Goal: Task Accomplishment & Management: Use online tool/utility

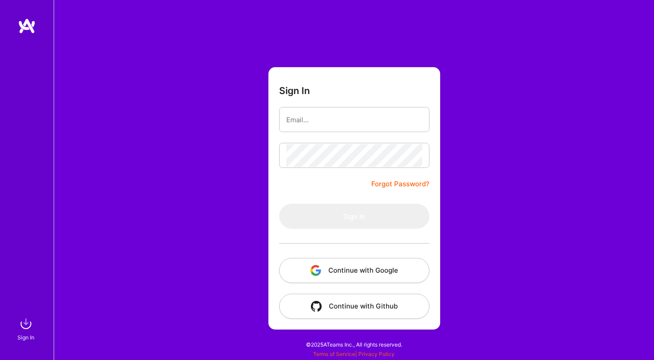
click at [373, 275] on button "Continue with Google" at bounding box center [354, 270] width 150 height 25
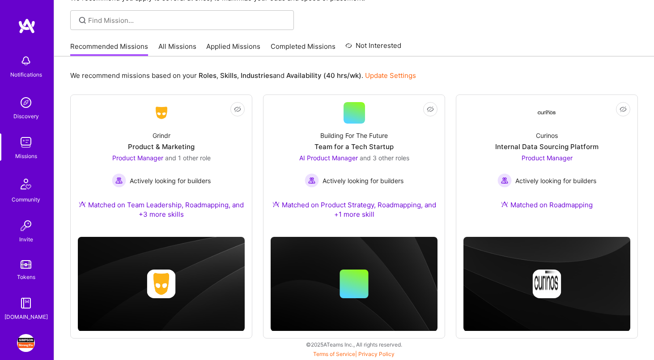
scroll to position [40, 0]
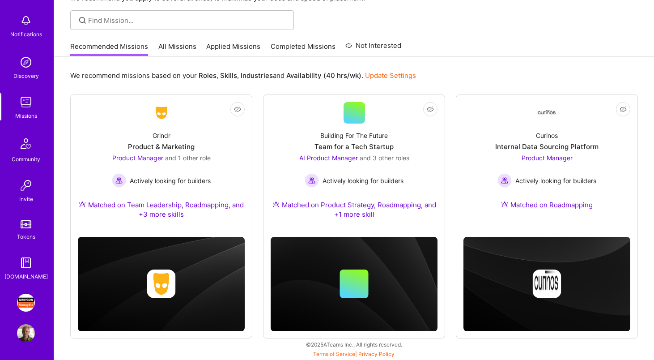
click at [26, 306] on img at bounding box center [26, 302] width 18 height 18
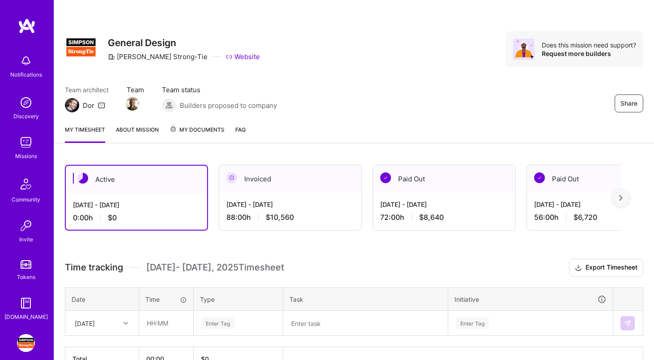
scroll to position [55, 0]
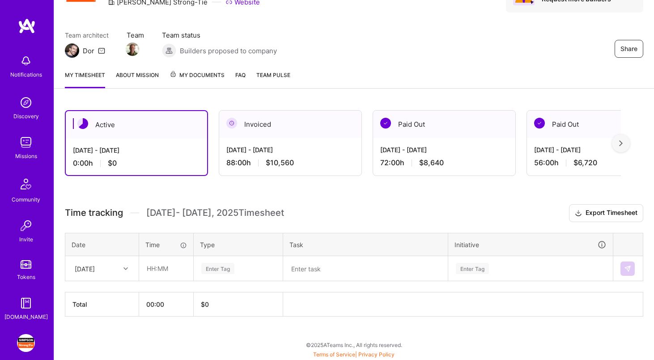
click at [118, 268] on div "Mon, Oct 6" at bounding box center [95, 268] width 50 height 15
click at [110, 291] on div "Wed, Oct 1" at bounding box center [102, 292] width 72 height 17
click at [148, 265] on input "text" at bounding box center [166, 268] width 53 height 24
type input "03:30"
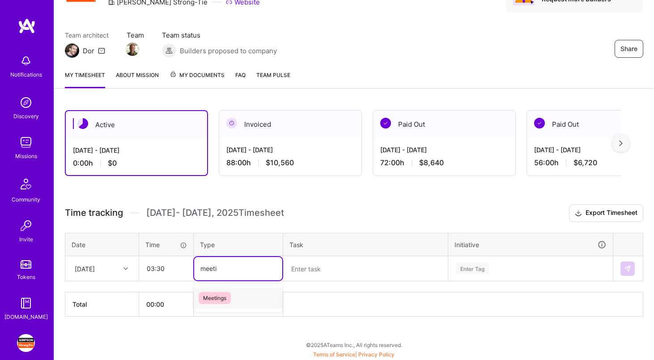
type input "meeting"
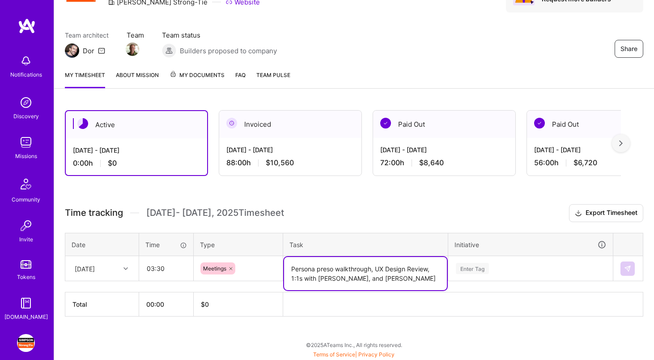
type textarea "Persona preso walkthrough, UX Design Review, 1:1s with Steven, Kristine, and Da…"
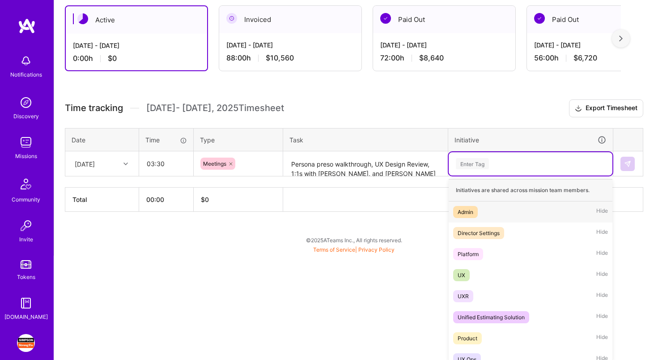
scroll to position [161, 0]
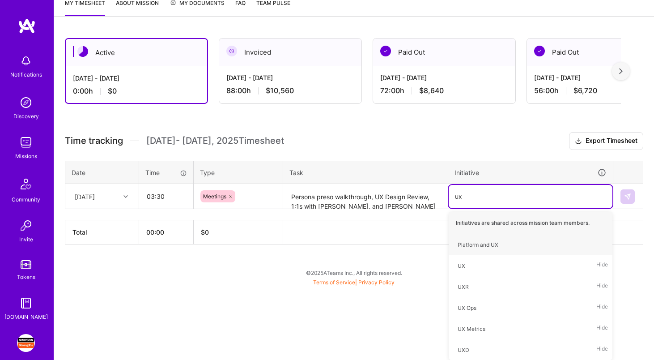
type input "uxr"
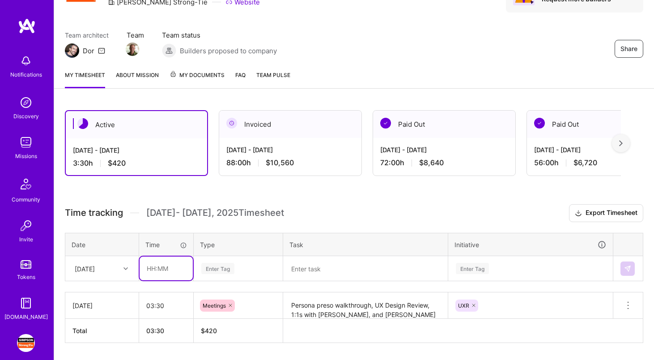
click at [174, 268] on input "text" at bounding box center [166, 268] width 53 height 24
type input "04:30"
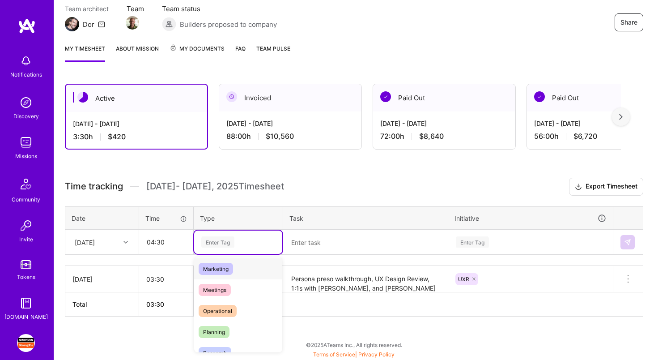
scroll to position [0, 0]
click at [233, 271] on span "Data & Analysis" at bounding box center [223, 271] width 48 height 12
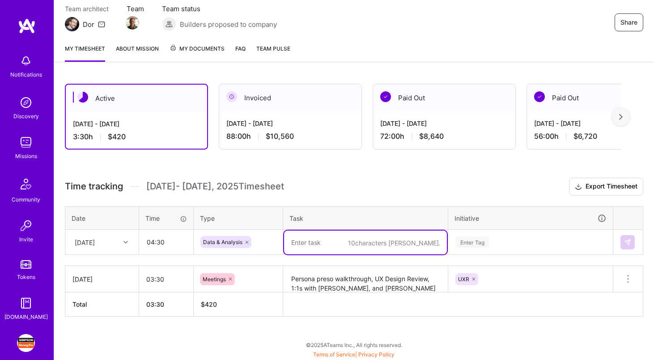
click at [330, 237] on textarea at bounding box center [365, 242] width 163 height 24
type textarea "Personas presentation"
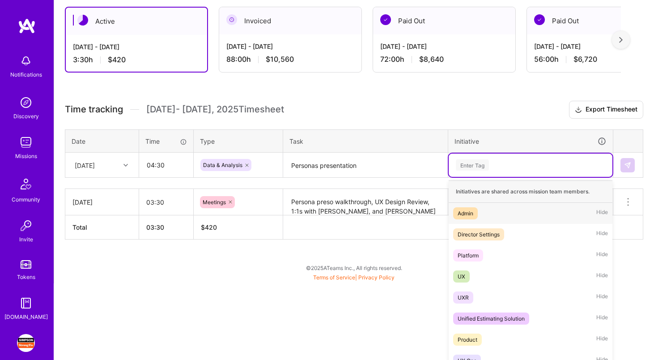
scroll to position [161, 0]
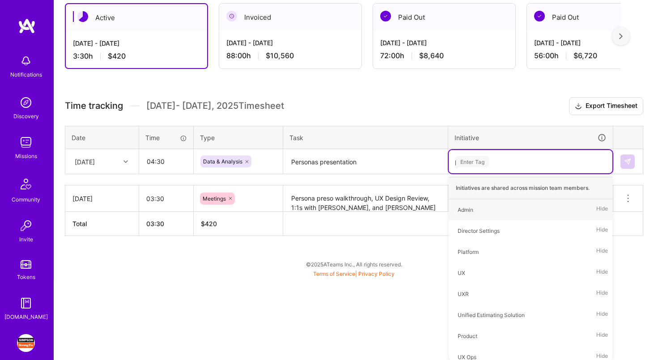
type input "per"
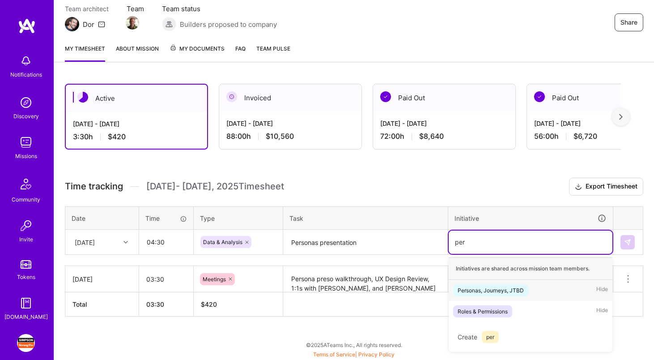
click at [562, 286] on div "Personas, Journeys, JTBD Hide" at bounding box center [531, 289] width 164 height 21
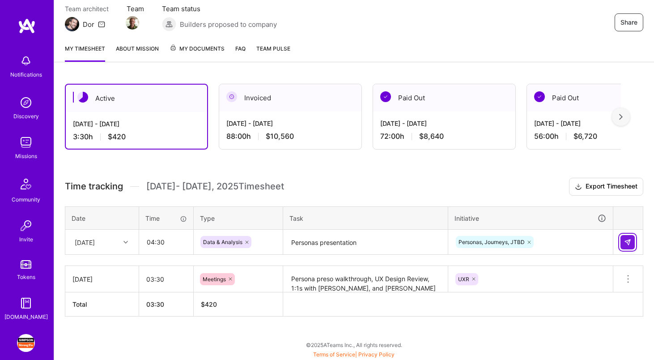
click at [626, 241] on img at bounding box center [627, 241] width 7 height 7
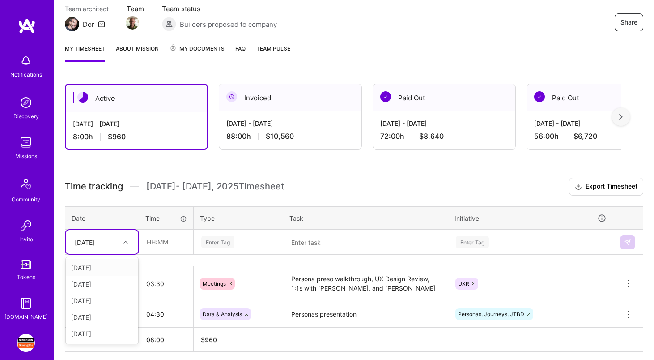
click at [122, 237] on div at bounding box center [127, 242] width 14 height 12
click at [113, 265] on div "Thu, Oct 2" at bounding box center [102, 267] width 72 height 17
click at [164, 241] on input "text" at bounding box center [166, 242] width 53 height 24
type input "02:00"
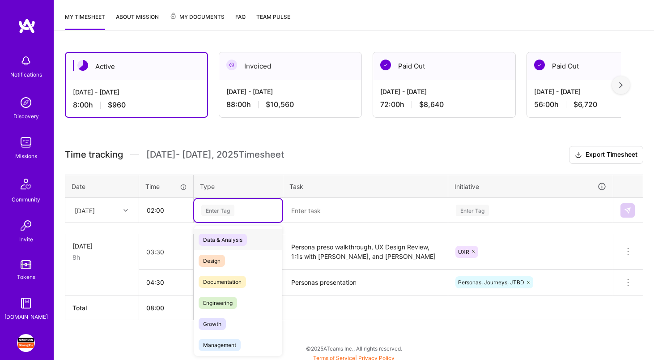
scroll to position [116, 0]
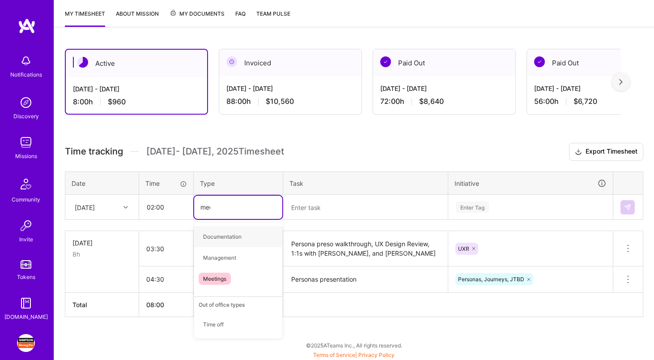
type input "meet"
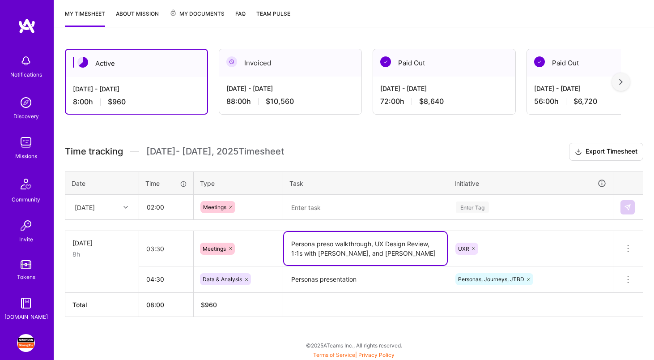
drag, startPoint x: 291, startPoint y: 241, endPoint x: 428, endPoint y: 242, distance: 137.3
click at [428, 242] on textarea "Persona preso walkthrough, UX Design Review, 1:1s with Steven, Kristine, and Da…" at bounding box center [365, 248] width 163 height 33
click at [356, 205] on textarea at bounding box center [365, 207] width 163 height 24
paste textarea "Persona preso walkthrough, UX Design Review"
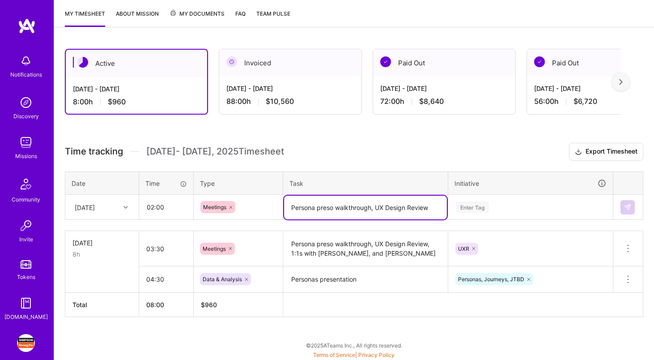
click at [376, 207] on textarea "Persona preso walkthrough, UX Design Review" at bounding box center [365, 207] width 163 height 24
click at [406, 206] on textarea "Persona preso walkthrough, CM UX Design Review" at bounding box center [365, 211] width 163 height 33
type textarea "Persona preso walkthrough, CM UX Sync"
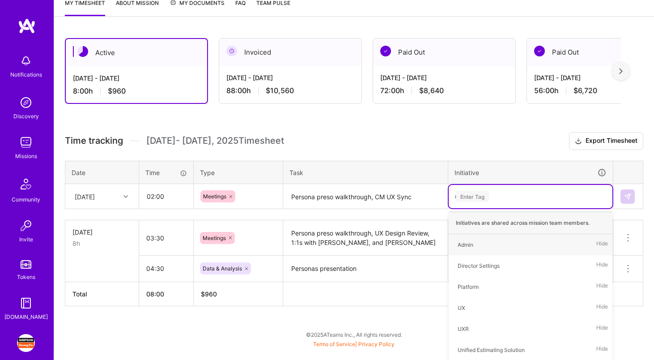
type input "uxr"
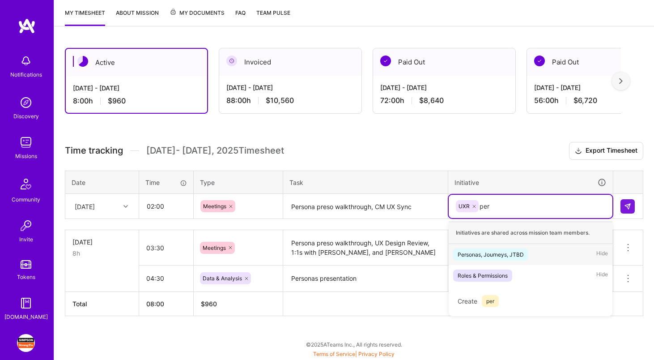
scroll to position [116, 0]
type input "pers"
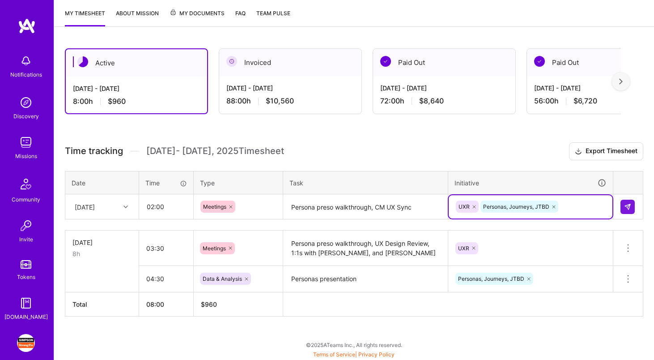
click at [515, 261] on td "UXR" at bounding box center [530, 247] width 165 height 35
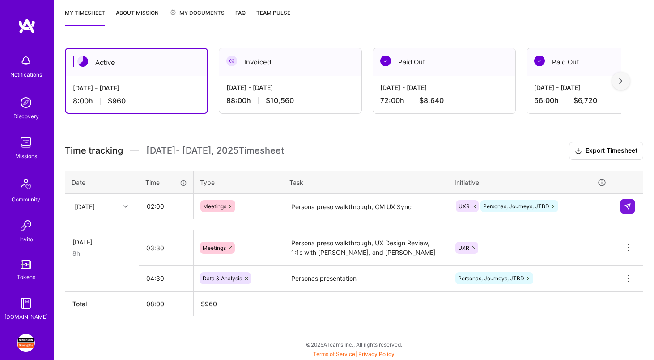
click at [517, 246] on div "UXR" at bounding box center [530, 247] width 165 height 23
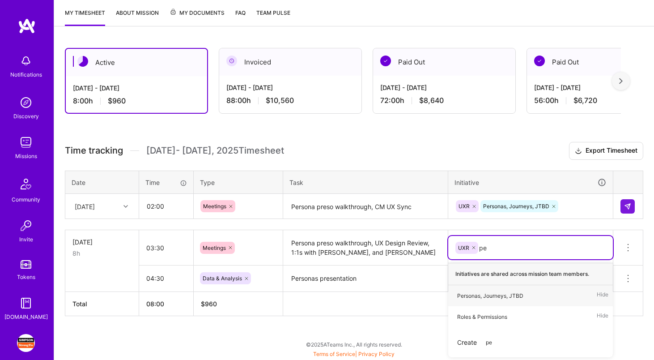
type input "per"
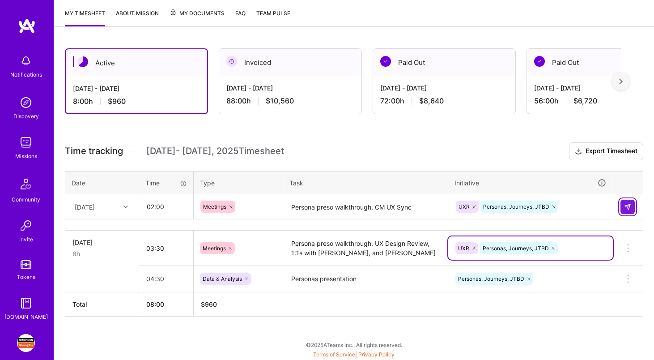
click at [629, 204] on img at bounding box center [627, 206] width 7 height 7
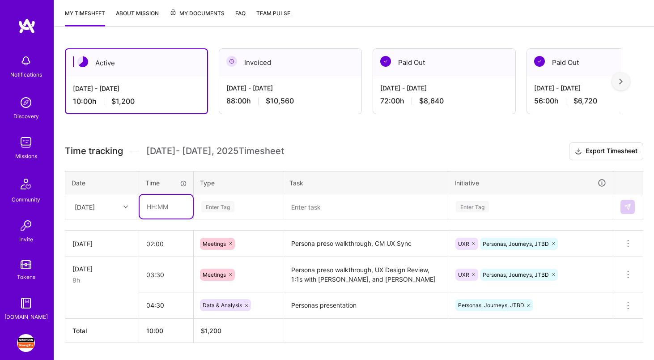
click at [173, 208] on input "text" at bounding box center [166, 207] width 53 height 24
type input "06:00"
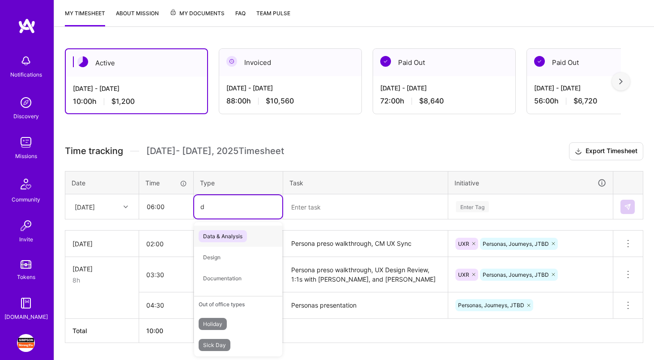
type input "da"
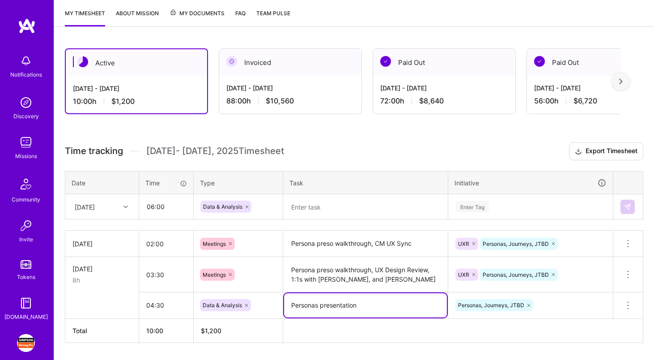
click at [290, 305] on textarea "Personas presentation" at bounding box center [365, 305] width 163 height 24
click at [338, 322] on th at bounding box center [463, 330] width 360 height 24
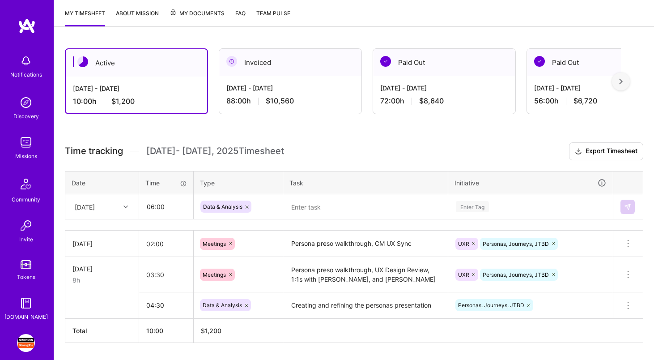
click at [434, 303] on textarea "Creating and refining the personas presentation" at bounding box center [365, 305] width 163 height 25
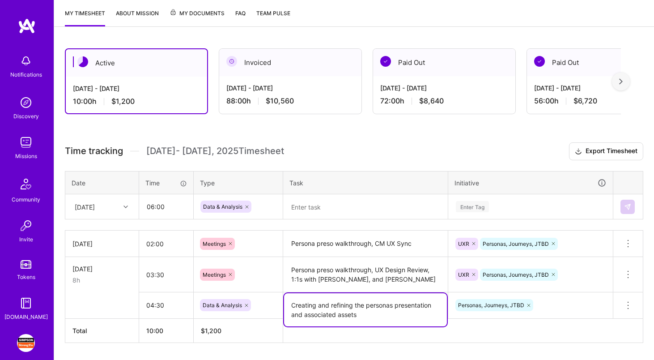
type textarea "Creating and refining the personas presentation and associated assets"
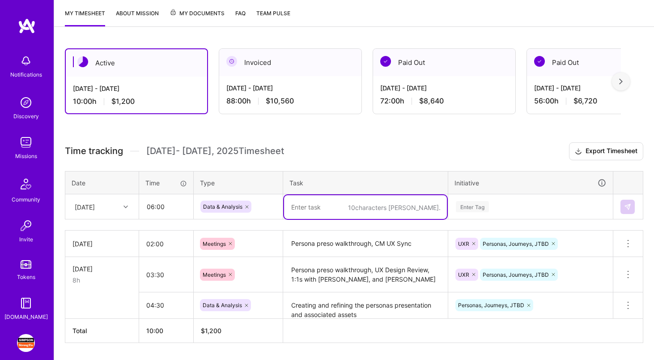
click at [366, 212] on textarea at bounding box center [365, 207] width 163 height 24
paste textarea "Creating and refining the personas presentation and associated assets"
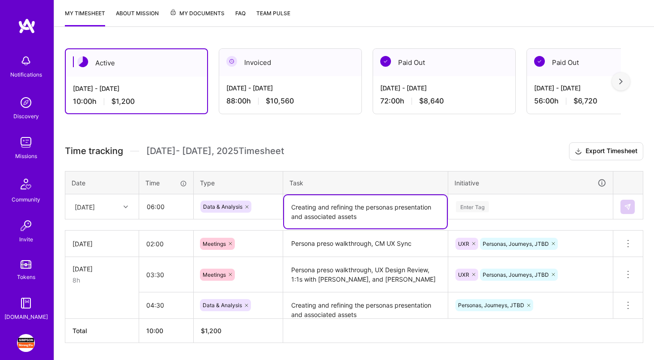
type textarea "Creating and refining the personas presentation and associated assets"
click at [493, 205] on div "Enter Tag" at bounding box center [531, 206] width 164 height 23
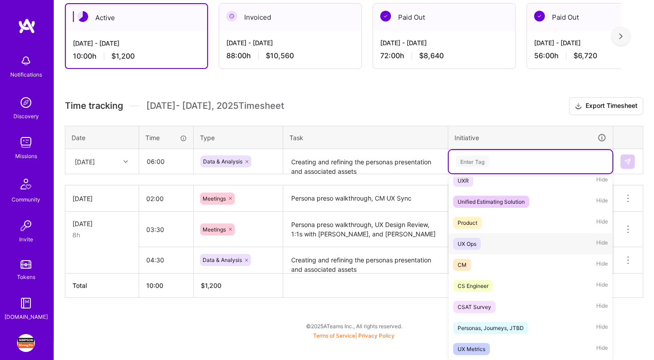
scroll to position [146, 0]
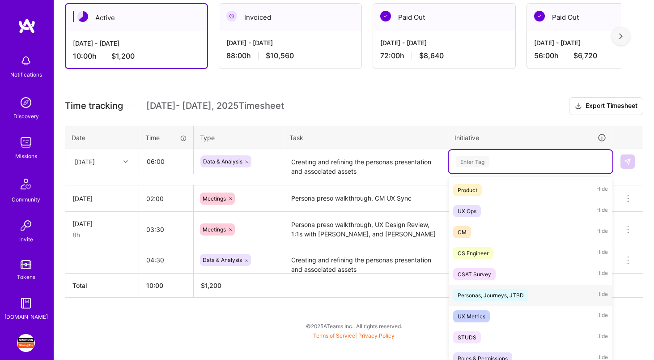
click at [515, 293] on div "Personas, Journeys, JTBD" at bounding box center [490, 294] width 66 height 9
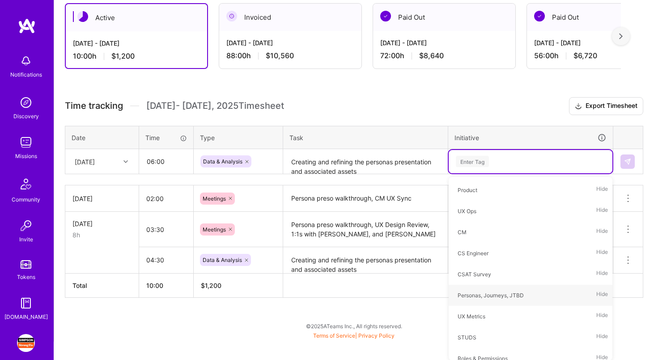
scroll to position [143, 0]
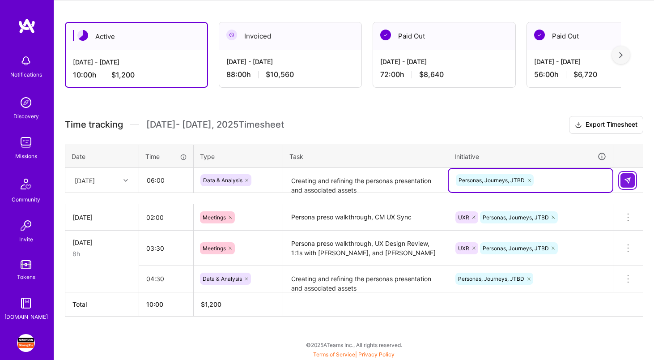
click at [624, 181] on img at bounding box center [627, 180] width 7 height 7
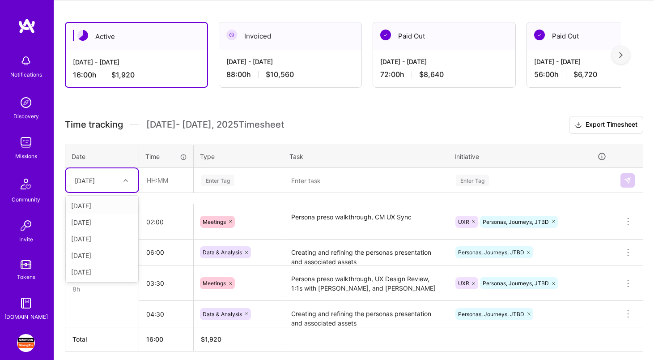
click at [107, 179] on div "Thu, Oct 2" at bounding box center [95, 180] width 50 height 15
click at [106, 220] on div "Fri, Oct 3" at bounding box center [102, 222] width 72 height 17
click at [149, 181] on input "text" at bounding box center [166, 180] width 53 height 24
type input "01:00"
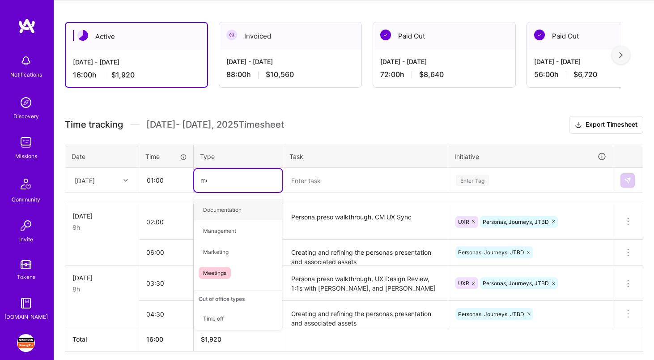
type input "mee"
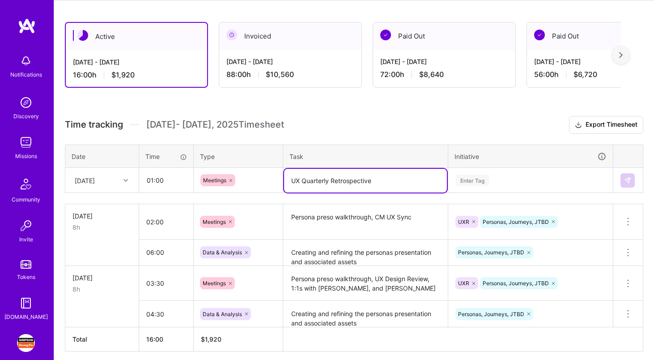
type textarea "UX Quarterly Retrospective"
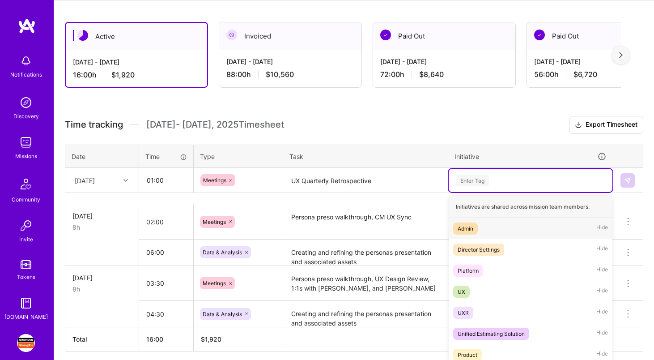
scroll to position [165, 0]
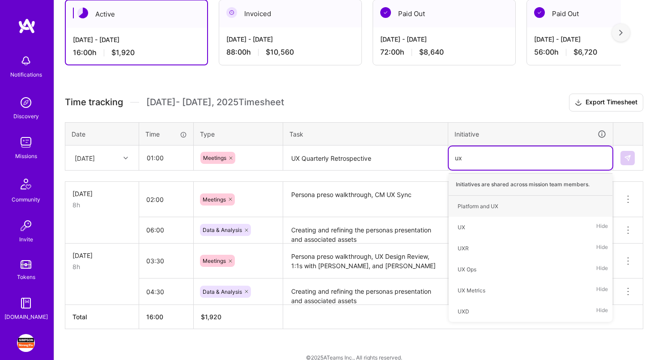
type input "uxr"
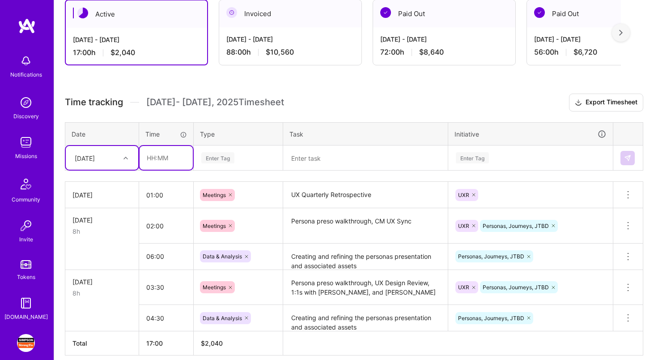
click at [164, 154] on input "text" at bounding box center [166, 158] width 53 height 24
type input "07:00"
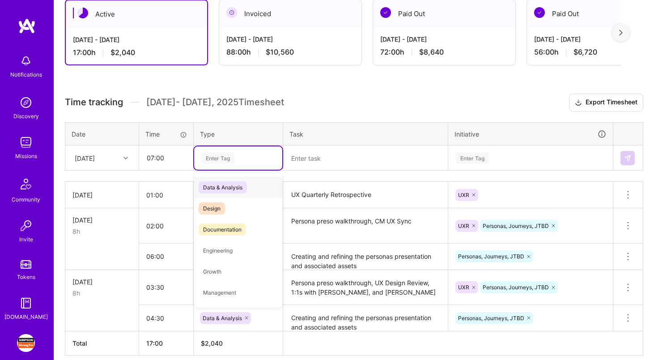
type input "d"
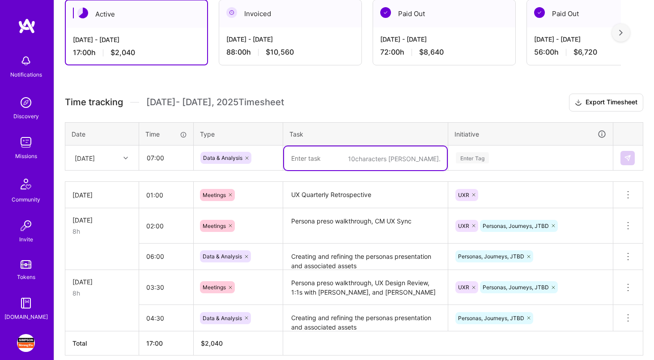
paste textarea "Creating and refining the personas presentation and associated assets"
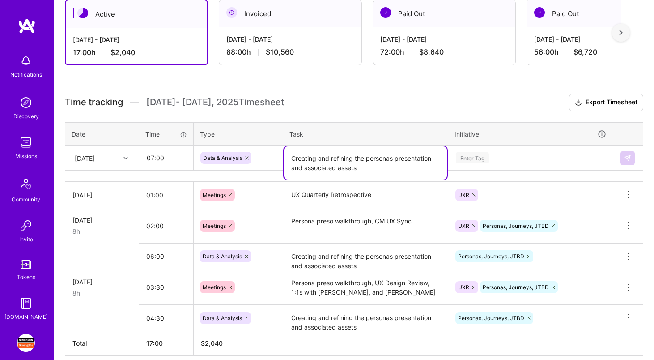
type textarea "Creating and refining the personas presentation and associated assets"
click at [152, 157] on input "07:00" at bounding box center [166, 158] width 53 height 24
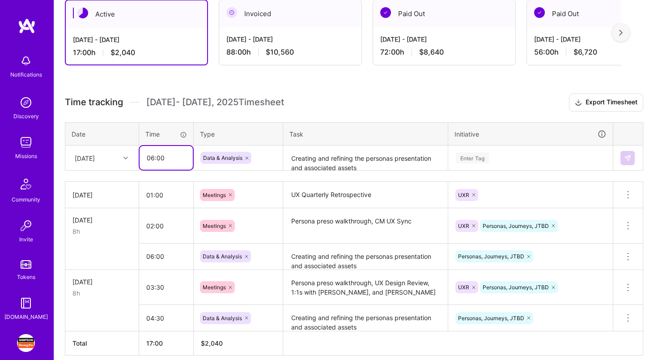
type input "06:00"
click at [478, 153] on div "Enter Tag" at bounding box center [472, 158] width 33 height 14
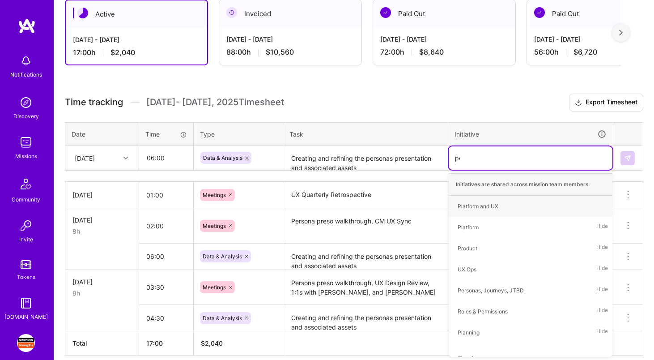
type input "per"
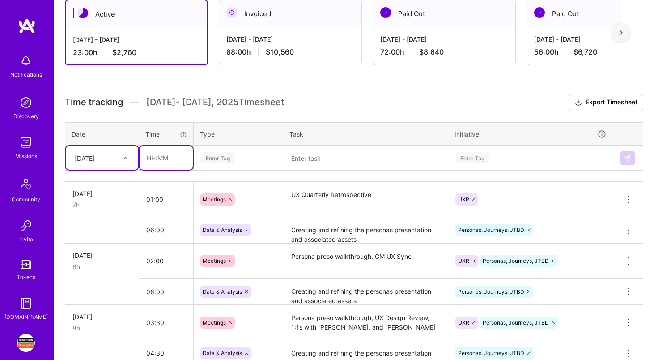
click at [159, 158] on input "text" at bounding box center [166, 158] width 53 height 24
type input "01:00"
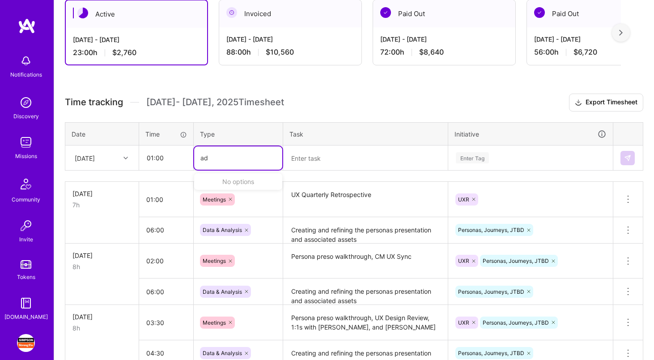
type input "a"
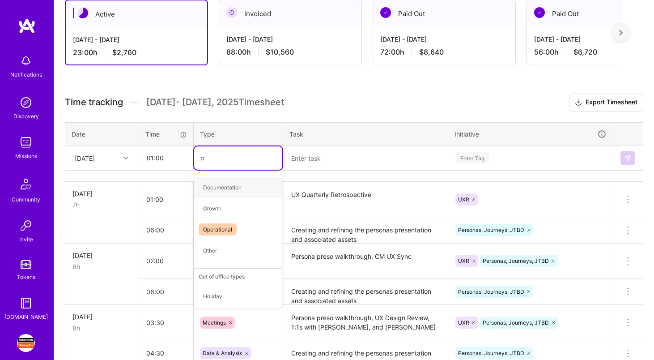
type input "op"
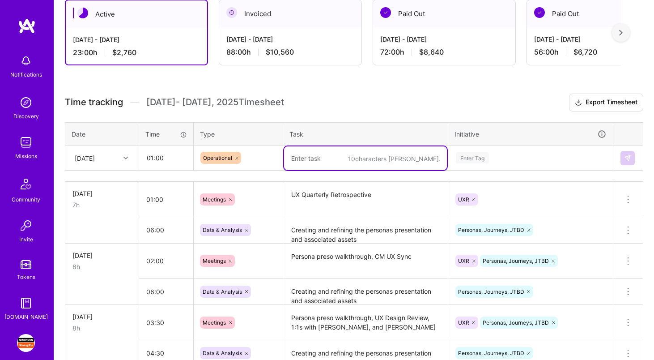
type textarea "Q"
type textarea "Wrapping the week up and timesheets"
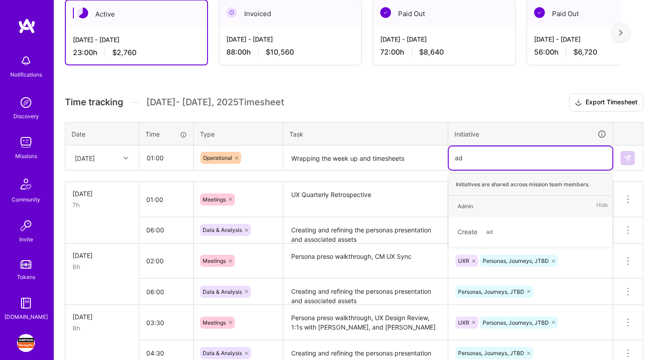
type input "adm"
